Goal: Entertainment & Leisure: Consume media (video, audio)

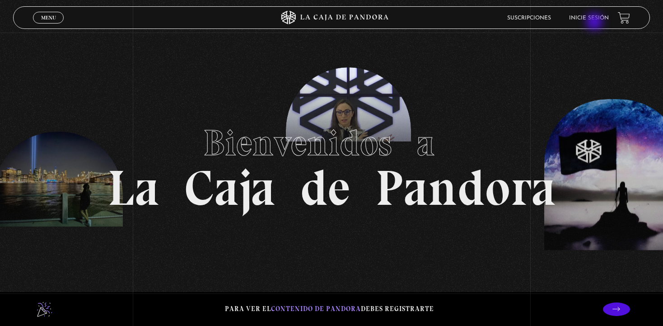
click at [595, 23] on li "Inicie sesión" at bounding box center [589, 18] width 40 height 14
click at [594, 21] on li "Inicie sesión" at bounding box center [589, 18] width 40 height 14
click at [593, 19] on link "Inicie sesión" at bounding box center [589, 17] width 40 height 5
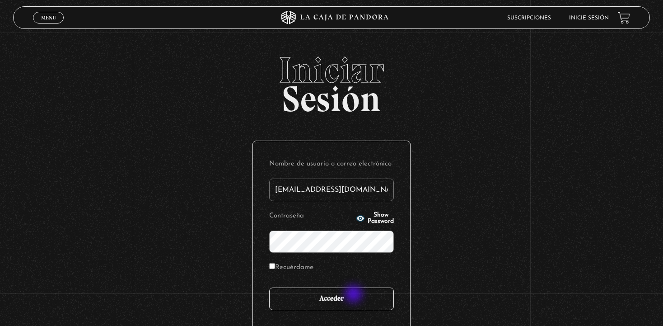
type input "mokavetele@gmail.com"
click at [354, 301] on input "Acceder" at bounding box center [331, 298] width 125 height 23
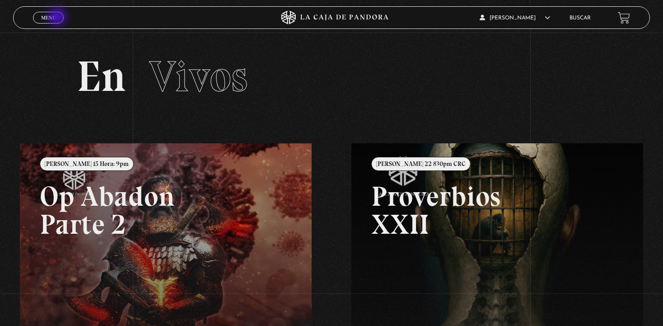
click at [58, 17] on link "Menu Cerrar" at bounding box center [48, 18] width 31 height 12
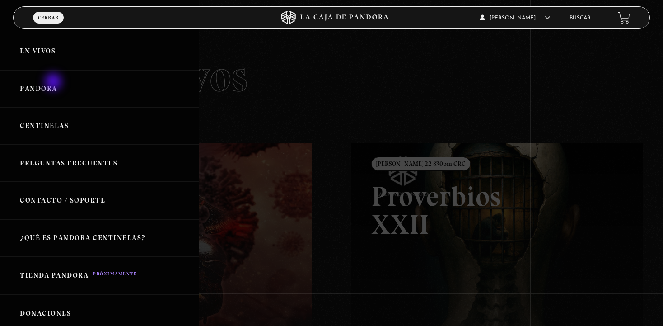
click at [54, 83] on link "Pandora" at bounding box center [99, 88] width 199 height 37
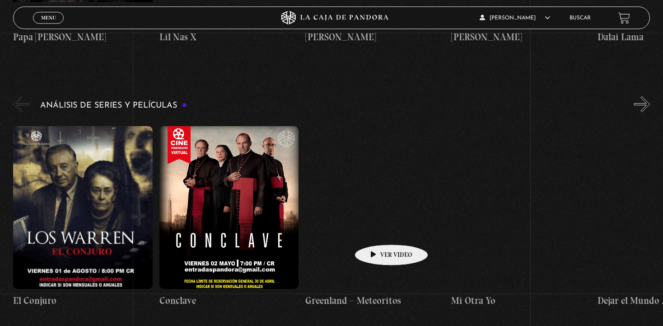
scroll to position [1665, 0]
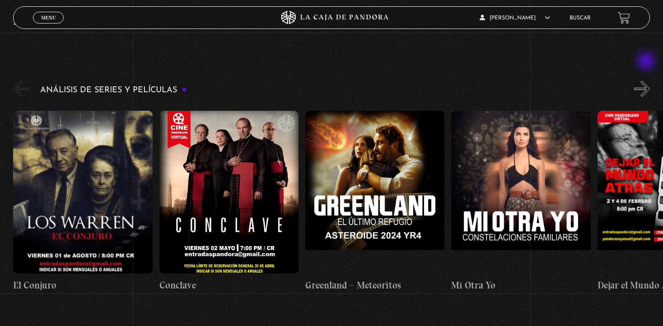
click at [647, 81] on button "»" at bounding box center [642, 89] width 16 height 16
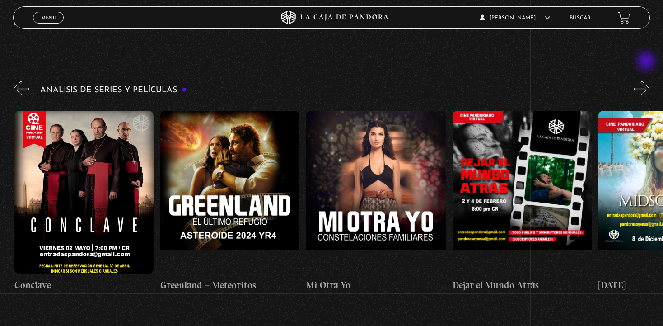
scroll to position [0, 146]
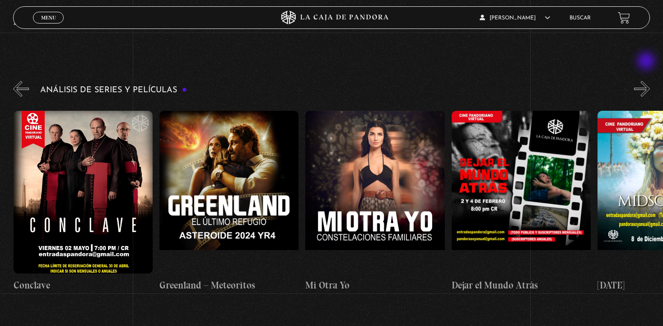
click at [647, 81] on button "»" at bounding box center [642, 89] width 16 height 16
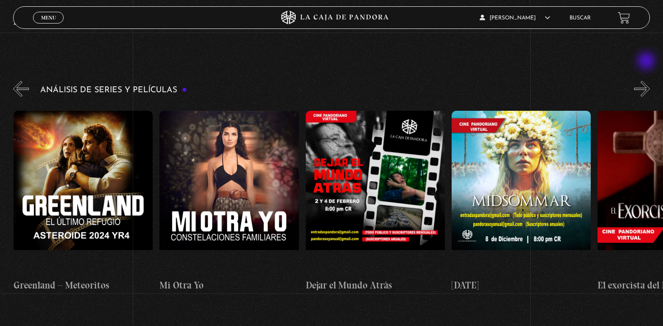
click at [647, 81] on button "»" at bounding box center [642, 89] width 16 height 16
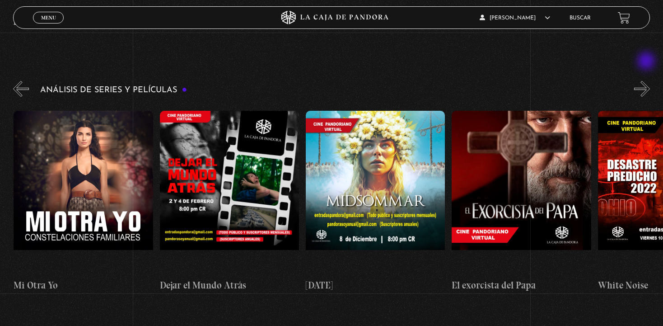
scroll to position [0, 438]
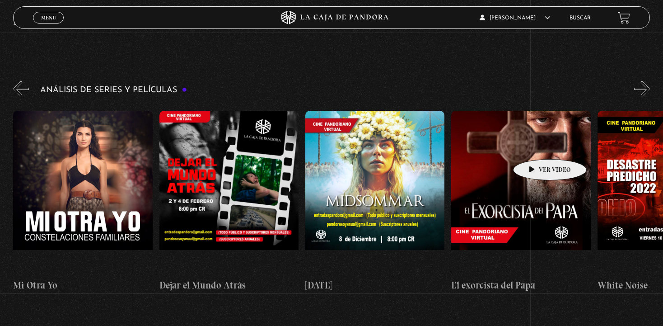
click at [536, 145] on figure at bounding box center [520, 192] width 139 height 163
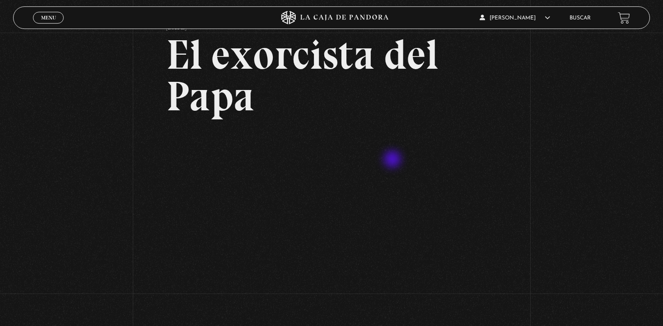
scroll to position [104, 0]
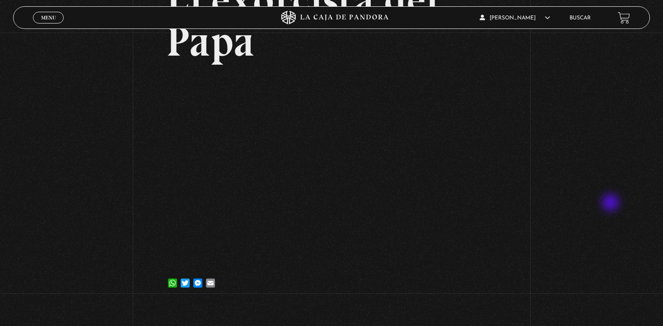
click at [612, 203] on div "Volver [DATE] El exorcista del Papa WhatsApp Twitter Messenger Email" at bounding box center [331, 116] width 663 height 375
